Goal: Find specific page/section: Locate a particular part of the current website

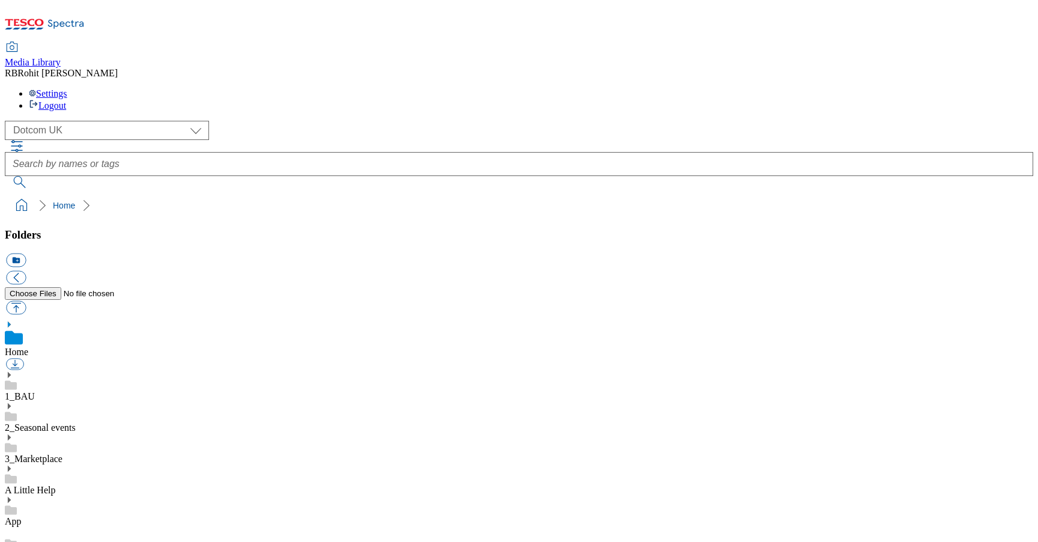
scroll to position [2, 0]
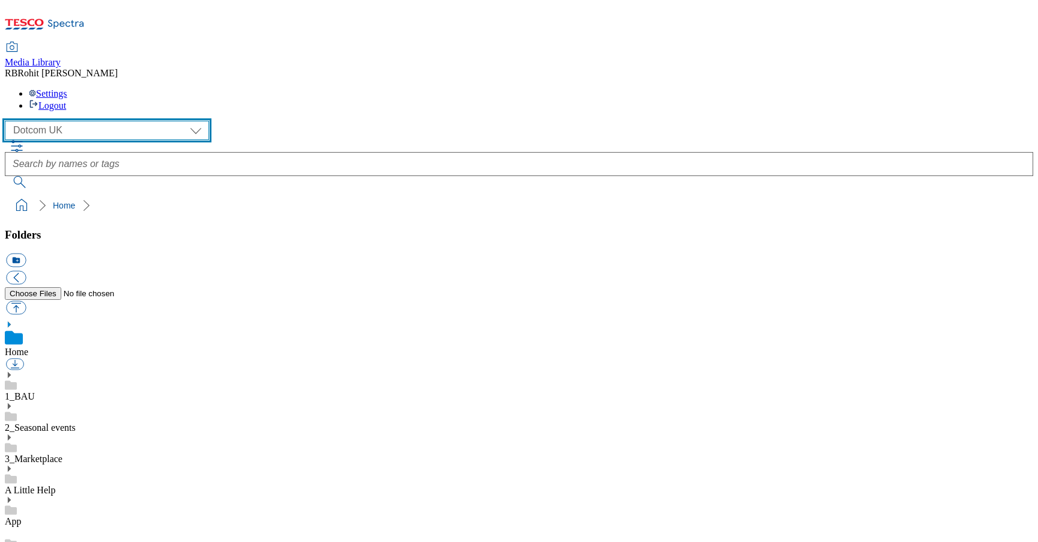
click at [93, 121] on select "Clubcard Marketing Clubcard ROI Dotcom UK GHS Marketing UK GHS ROI Realfood Tes…" at bounding box center [107, 130] width 204 height 19
select select "flare-clubcard-mktg"
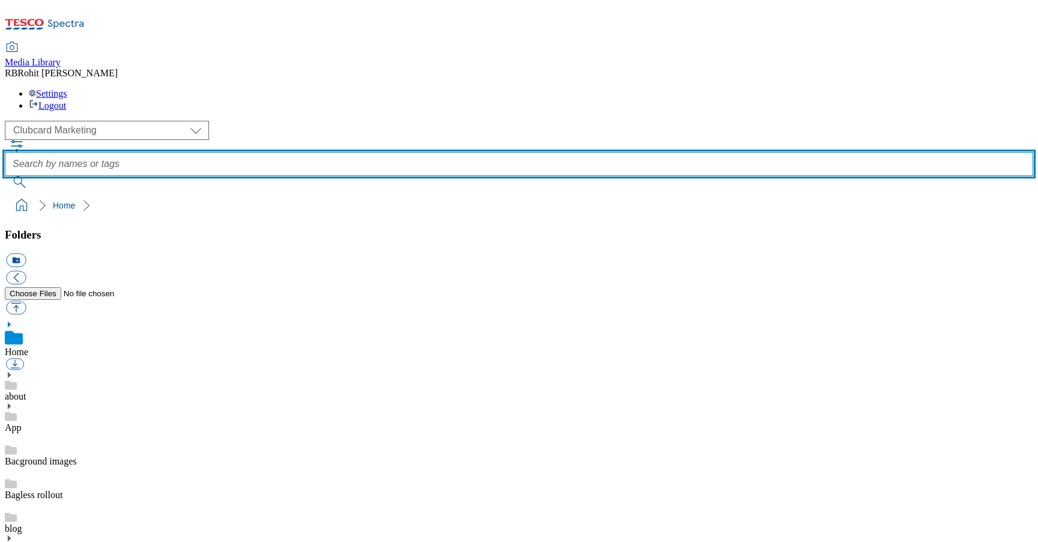
click at [376, 152] on input "text" at bounding box center [519, 164] width 1029 height 24
type input "unpack"
click at [5, 176] on button "submit" at bounding box center [20, 182] width 31 height 12
